Goal: Answer question/provide support: Answer question/provide support

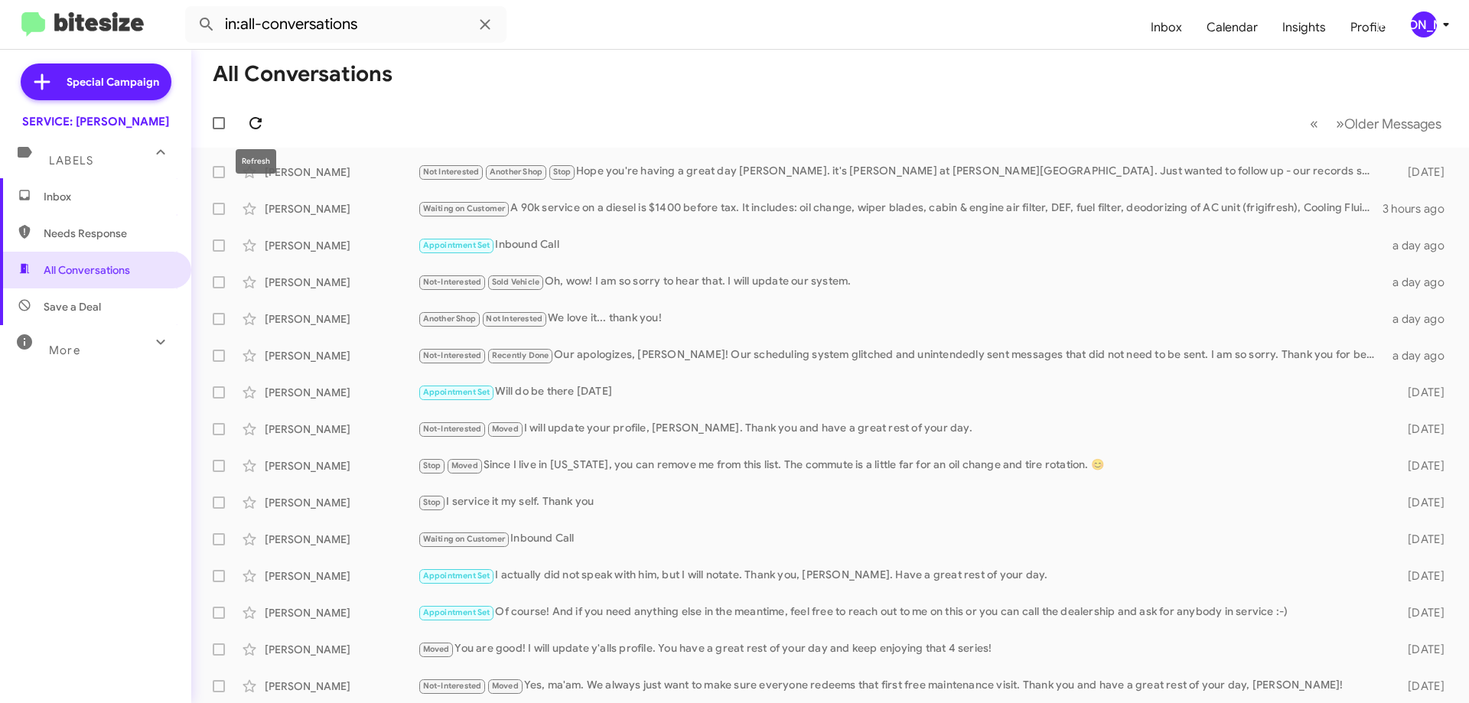
click at [269, 122] on span at bounding box center [255, 123] width 31 height 18
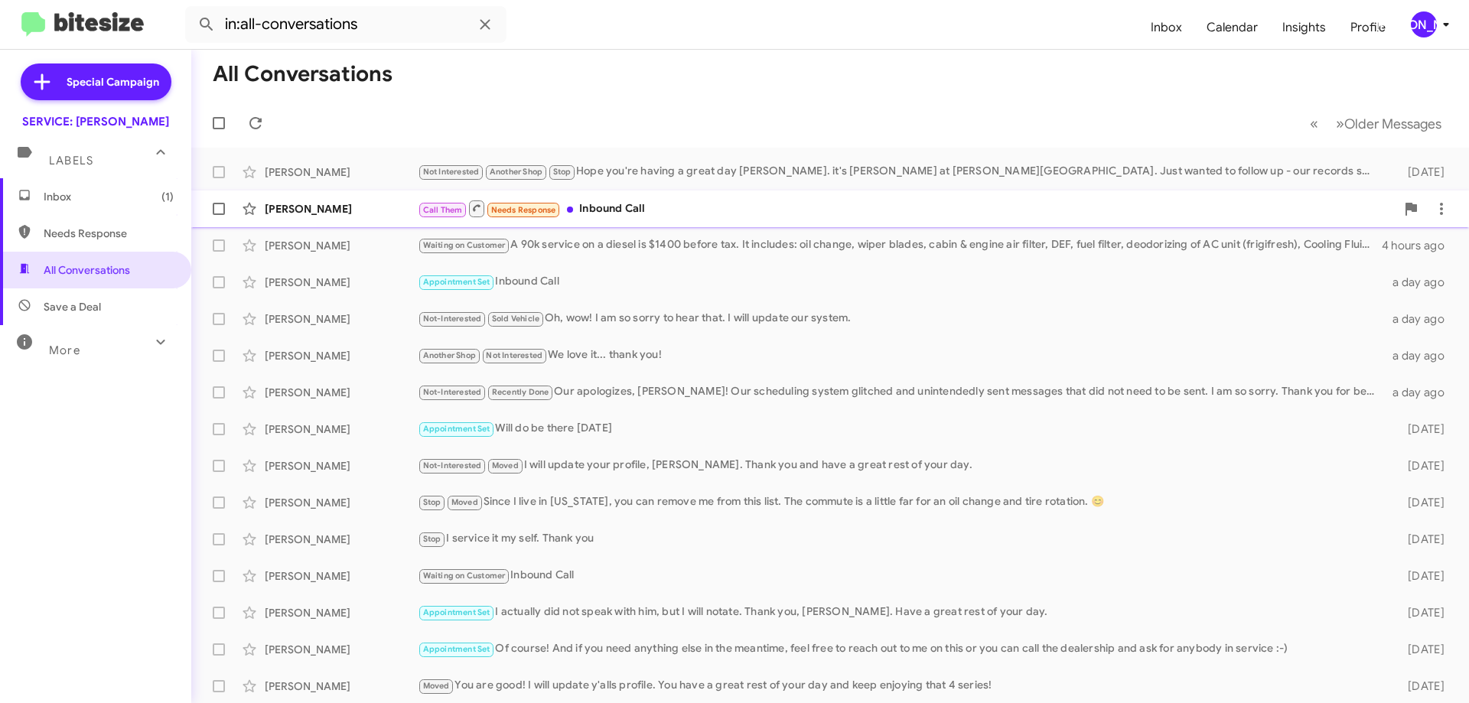
click at [634, 206] on div "Call Them Needs Response Inbound Call" at bounding box center [907, 208] width 978 height 19
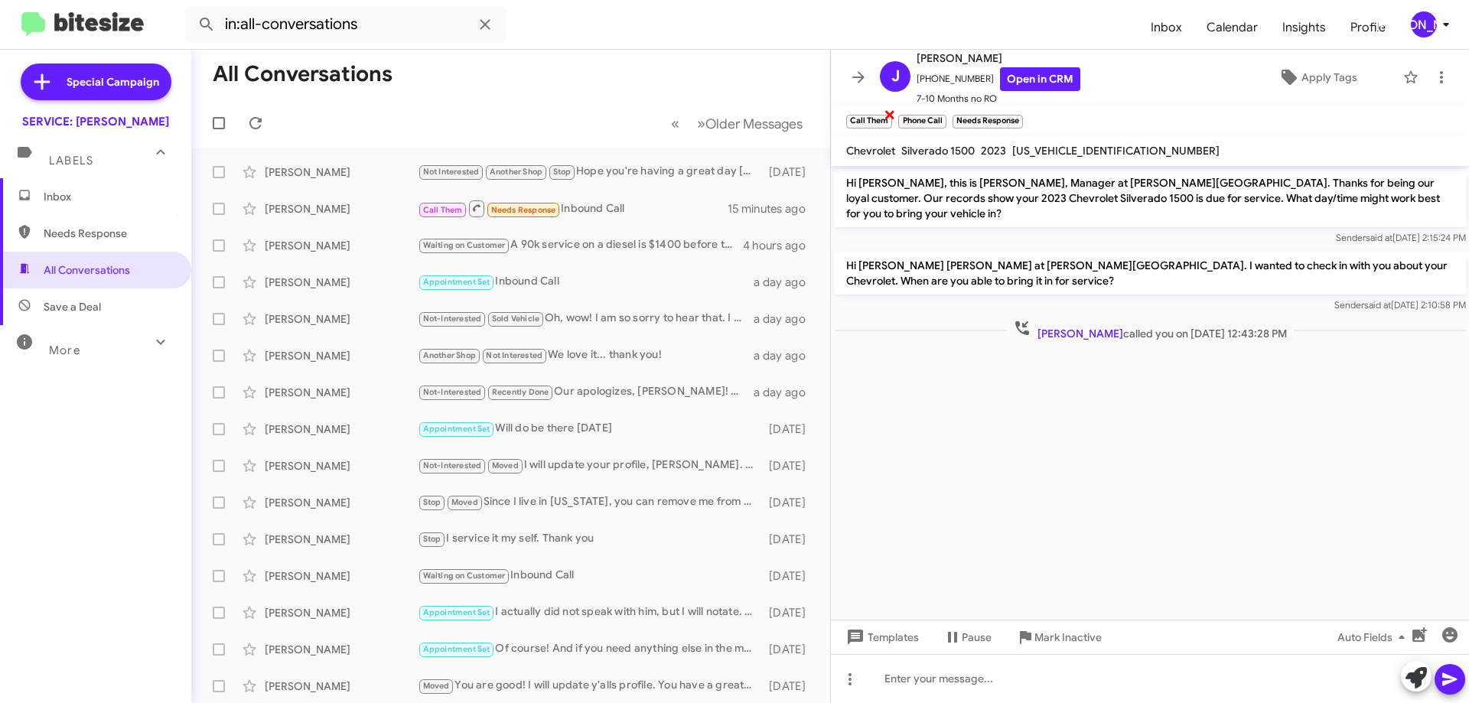
click at [886, 115] on span "×" at bounding box center [890, 114] width 12 height 18
click at [890, 117] on span "×" at bounding box center [891, 114] width 12 height 18
drag, startPoint x: 916, startPoint y: 117, endPoint x: 1440, endPoint y: 28, distance: 531.6
click at [917, 116] on span "×" at bounding box center [912, 114] width 9 height 18
click at [1318, 81] on span "Apply Tags" at bounding box center [1329, 77] width 56 height 28
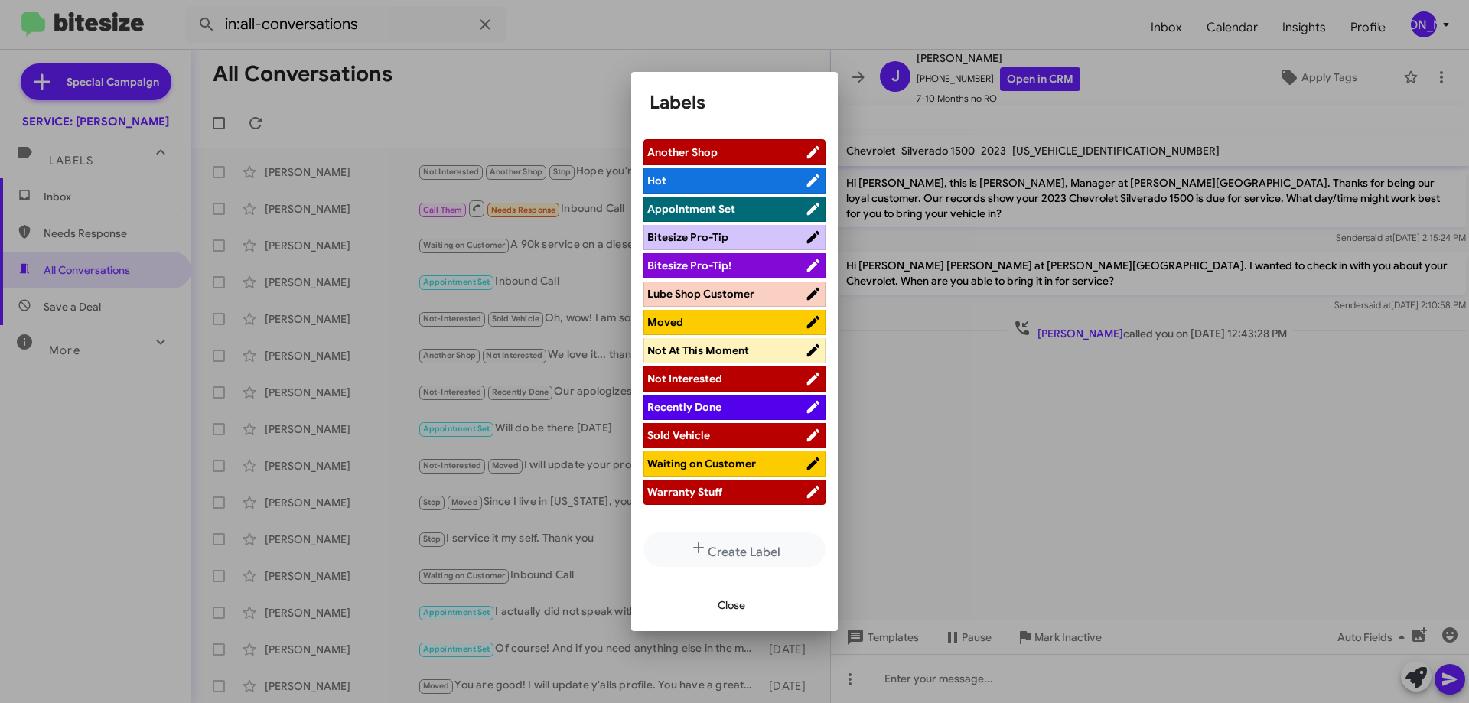
click at [705, 355] on span "Not At This Moment" at bounding box center [698, 350] width 102 height 14
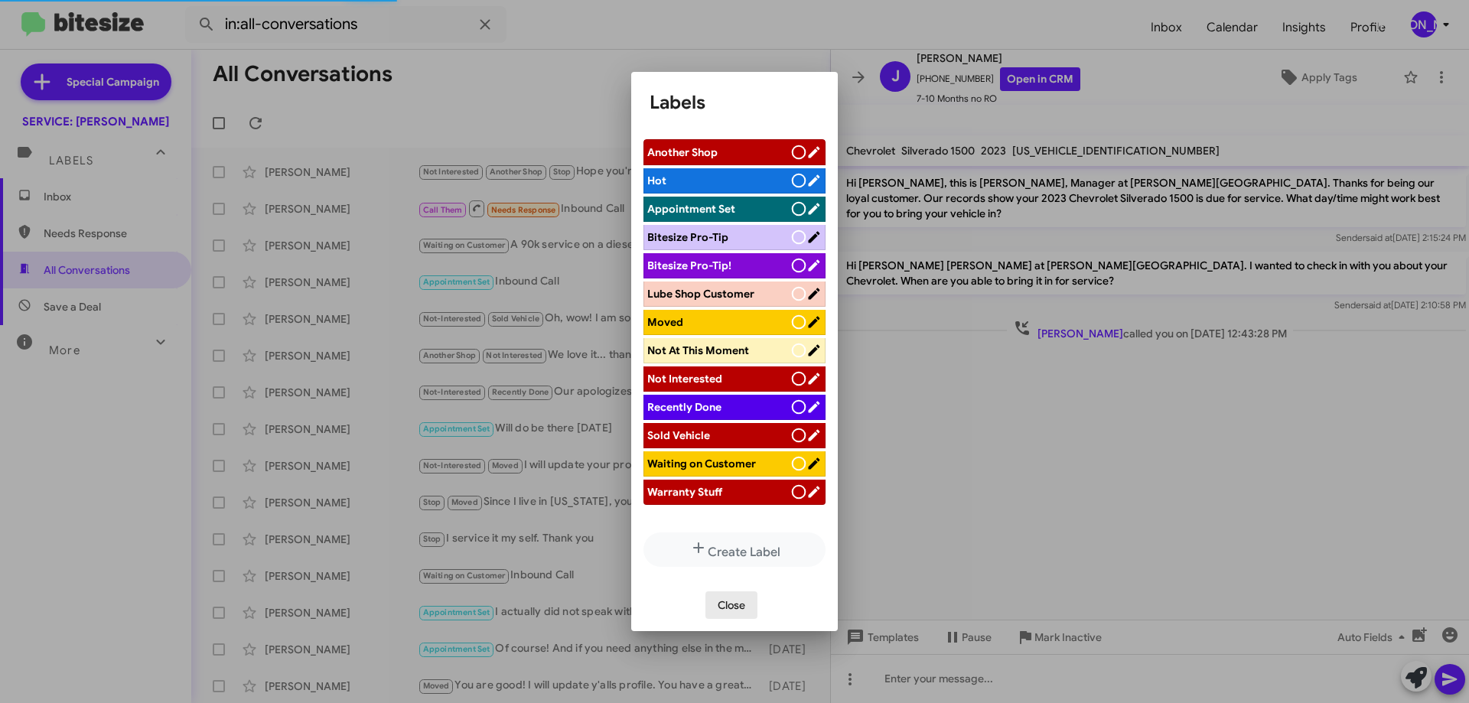
click at [737, 605] on span "Close" at bounding box center [732, 605] width 28 height 28
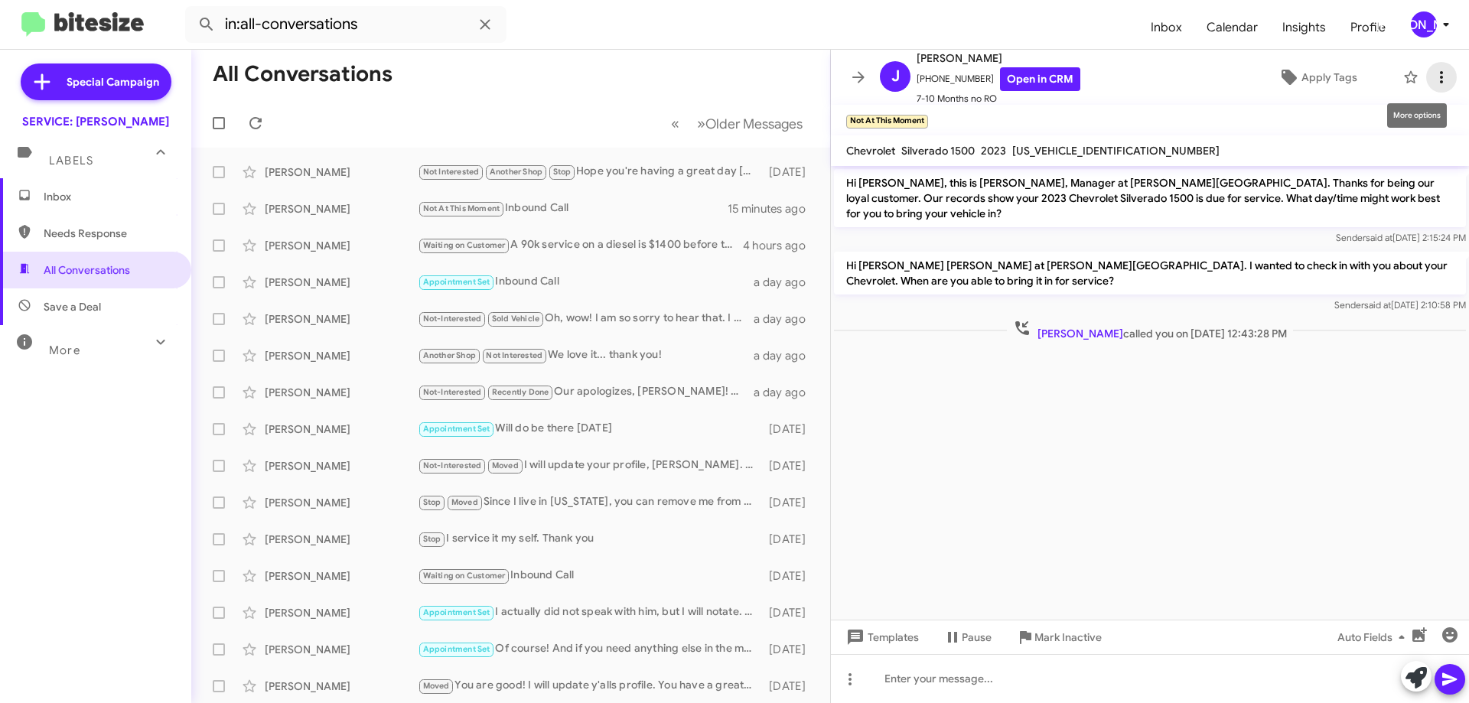
click at [1434, 79] on icon at bounding box center [1441, 77] width 18 height 18
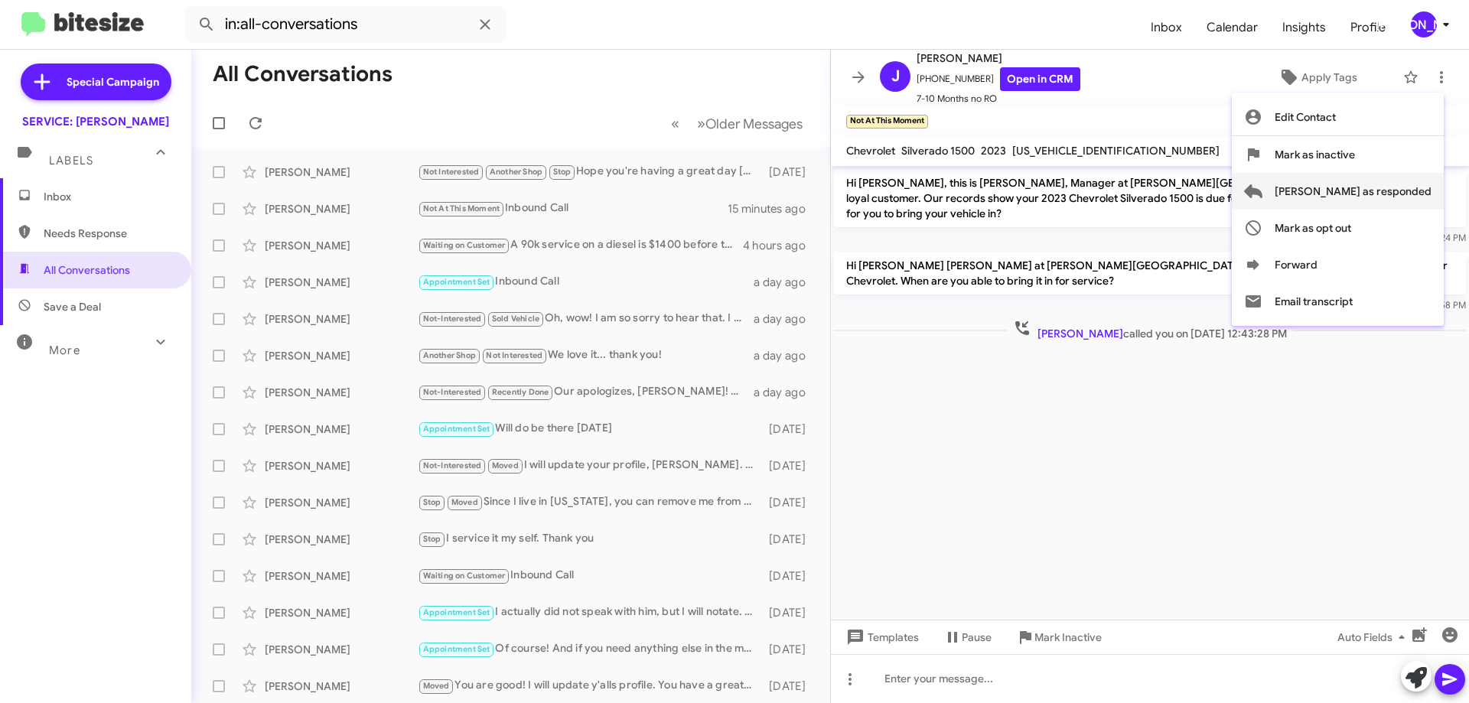
click at [1388, 193] on span "[PERSON_NAME] as responded" at bounding box center [1352, 191] width 157 height 37
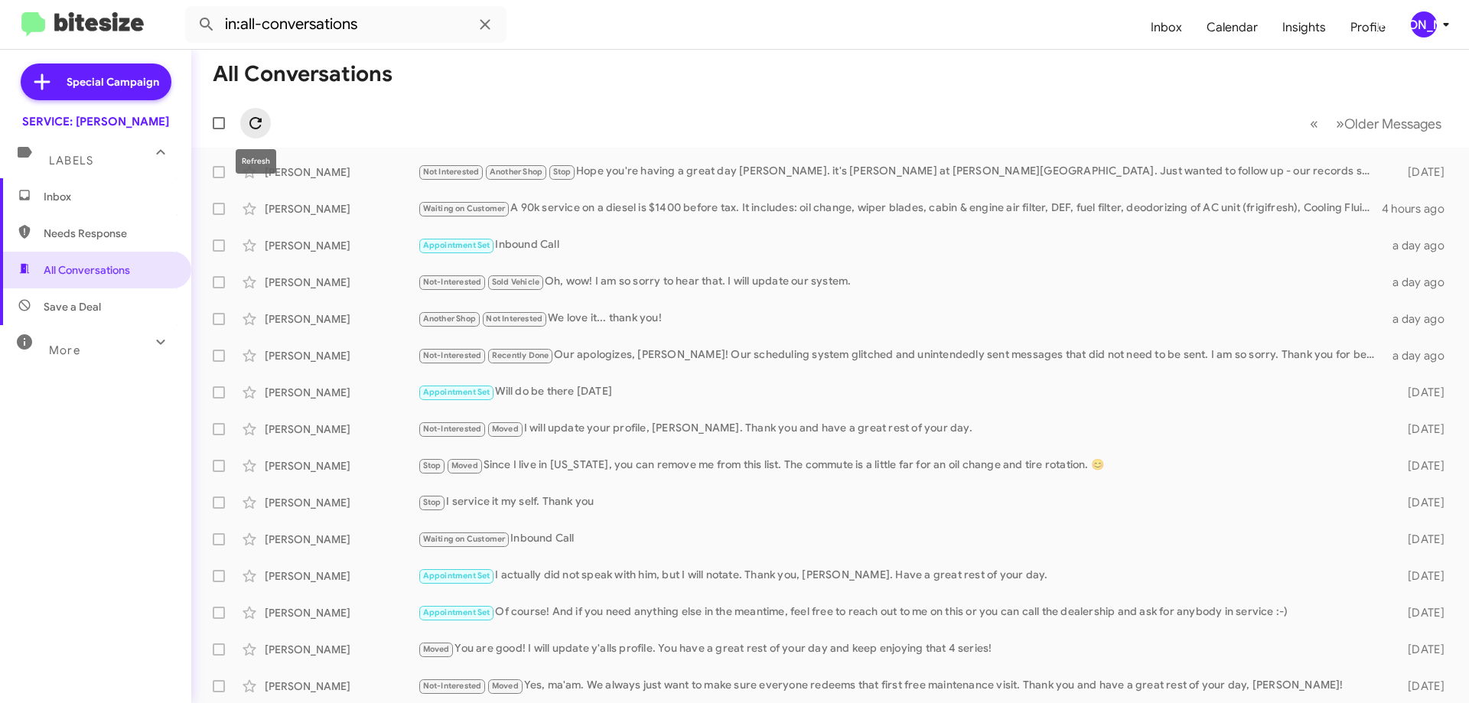
click at [254, 129] on icon at bounding box center [255, 123] width 18 height 18
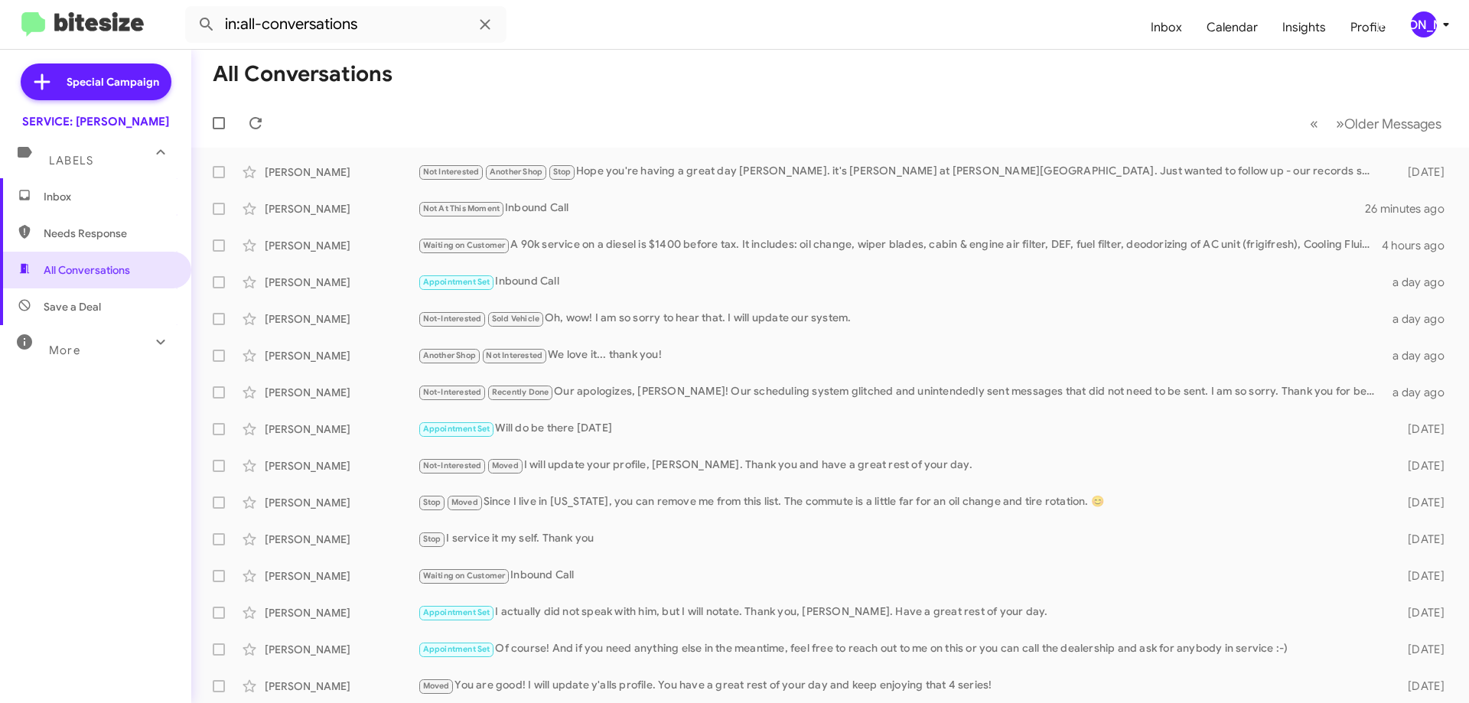
click at [107, 199] on span "Inbox" at bounding box center [109, 196] width 130 height 15
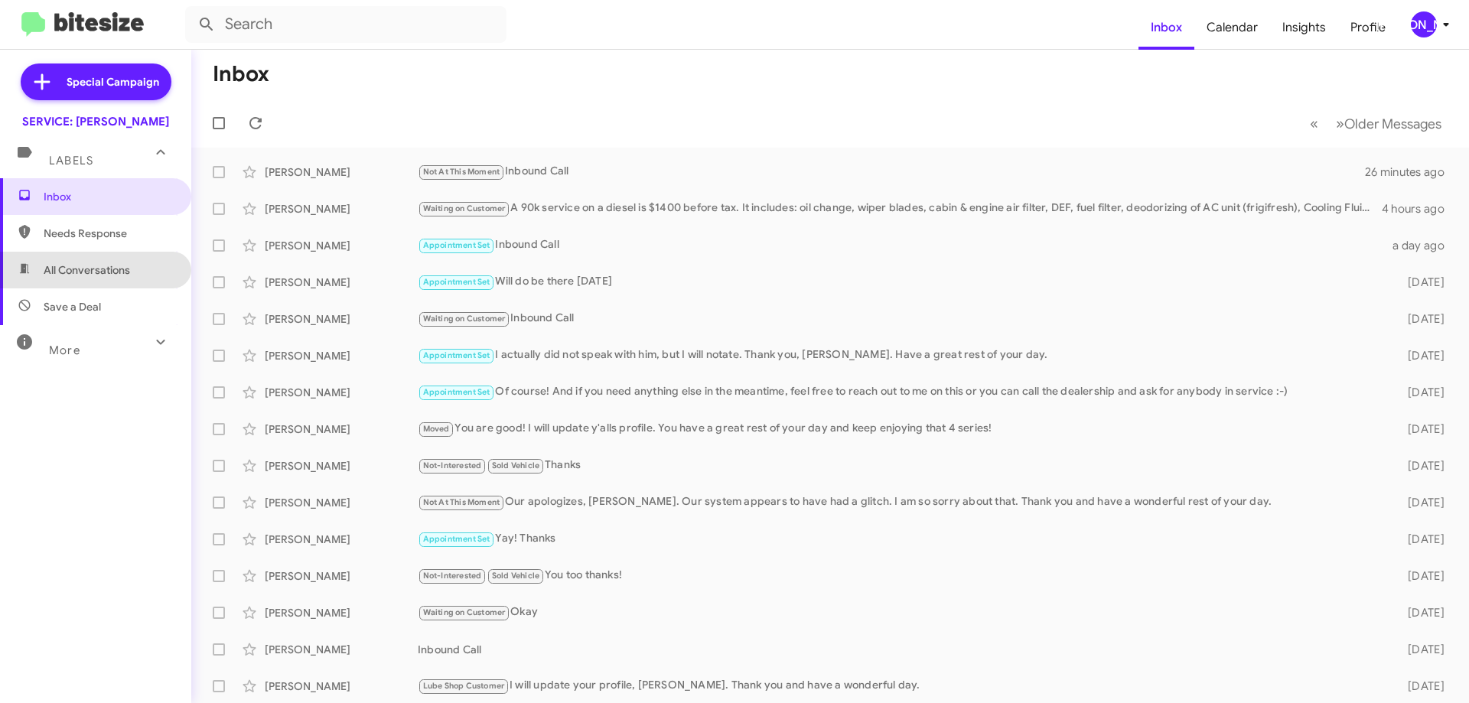
click at [102, 273] on span "All Conversations" at bounding box center [87, 269] width 86 height 15
type input "in:all-conversations"
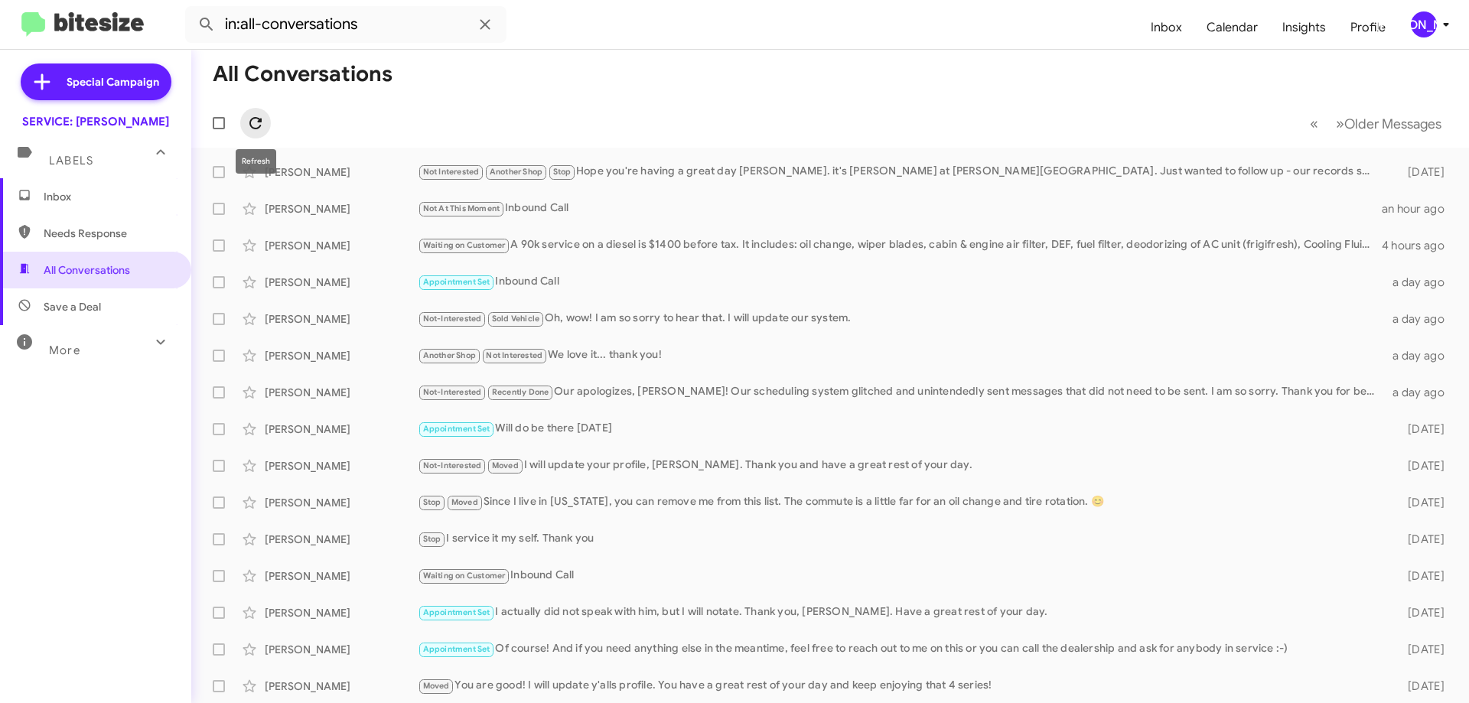
click at [256, 122] on icon at bounding box center [255, 123] width 18 height 18
